Goal: Navigation & Orientation: Find specific page/section

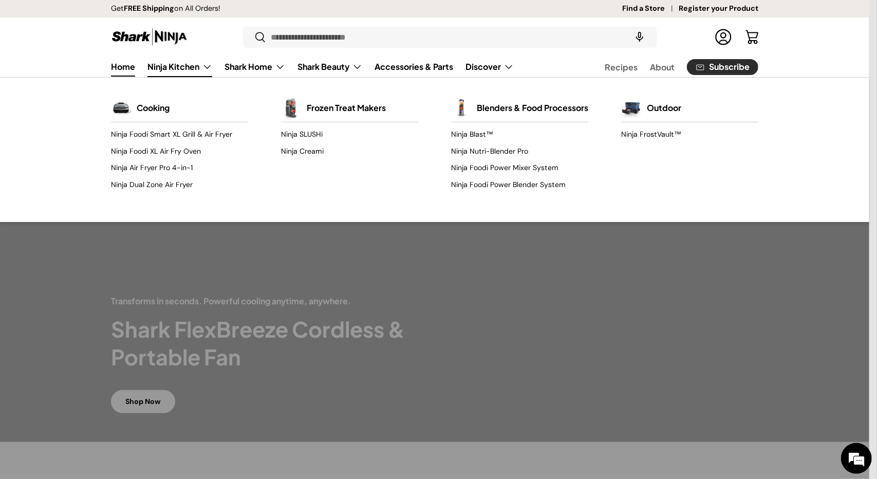
click at [192, 60] on link "Ninja Kitchen" at bounding box center [179, 67] width 65 height 21
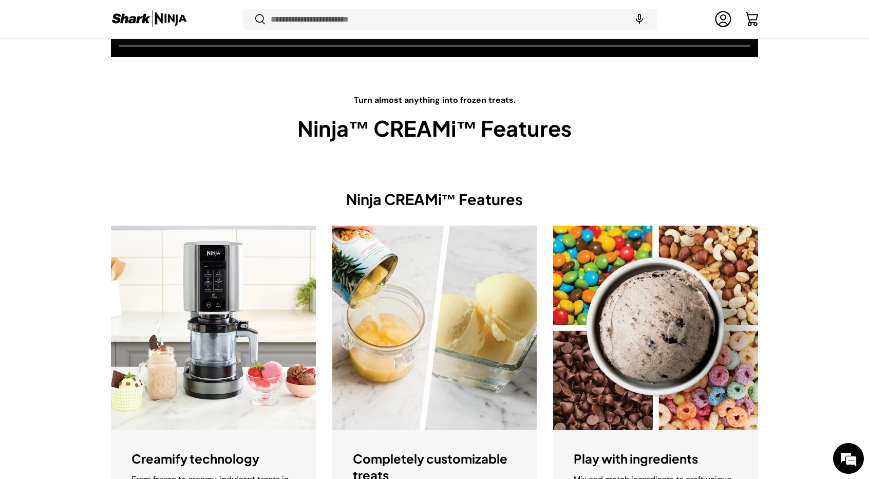
scroll to position [1642, 0]
